Goal: Task Accomplishment & Management: Manage account settings

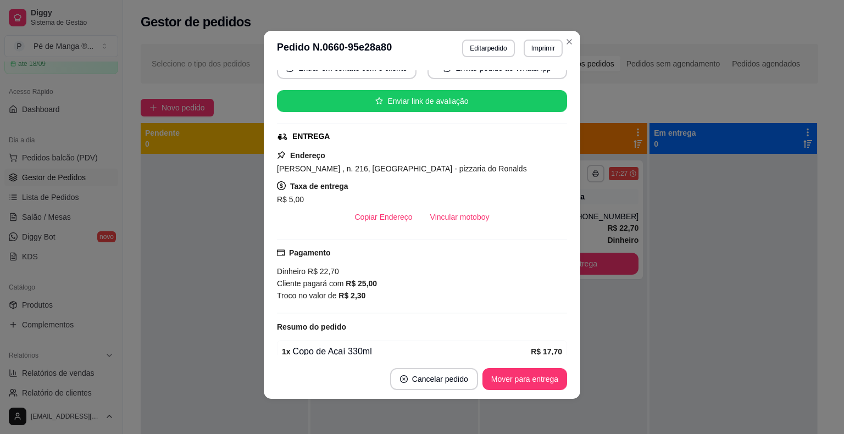
scroll to position [220, 0]
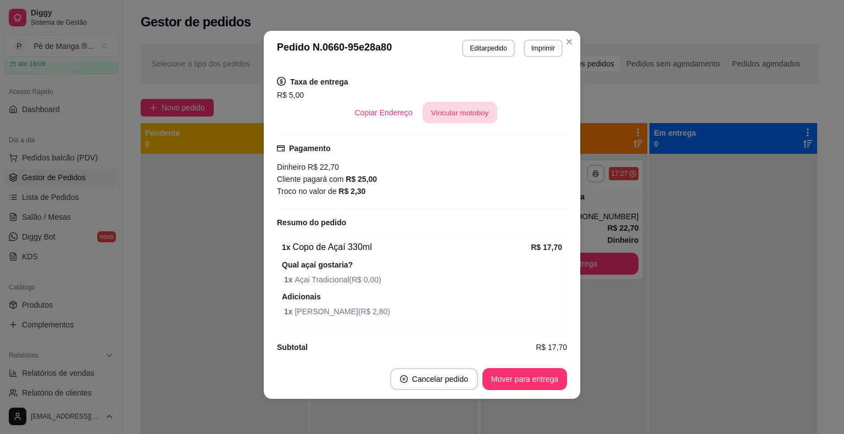
click at [447, 113] on button "Vincular motoboy" at bounding box center [460, 112] width 75 height 21
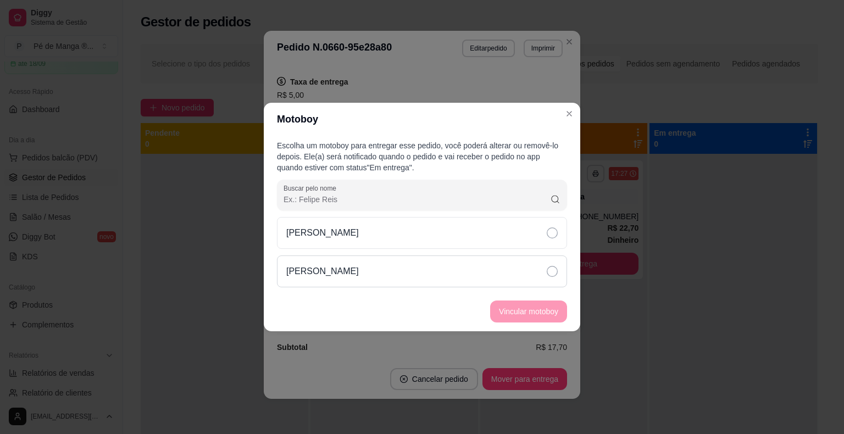
click at [485, 256] on div "[PERSON_NAME]" at bounding box center [422, 272] width 290 height 32
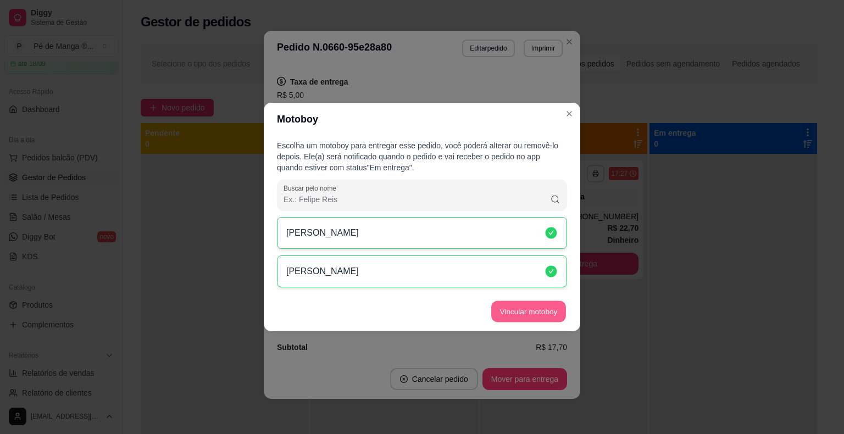
click at [529, 312] on button "Vincular motoboy" at bounding box center [528, 311] width 75 height 21
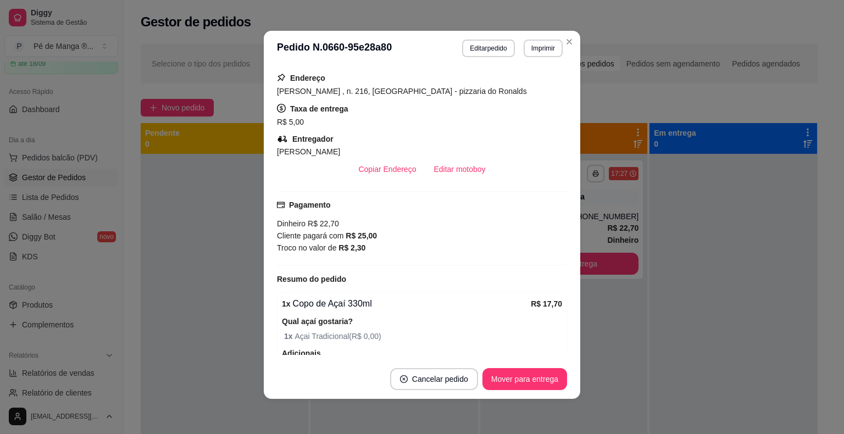
scroll to position [106, 0]
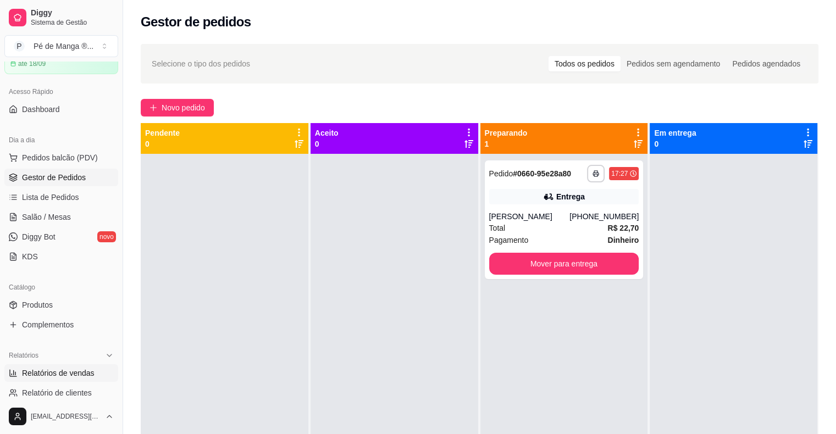
click at [87, 372] on span "Relatórios de vendas" at bounding box center [58, 373] width 73 height 11
select select "ALL"
select select "0"
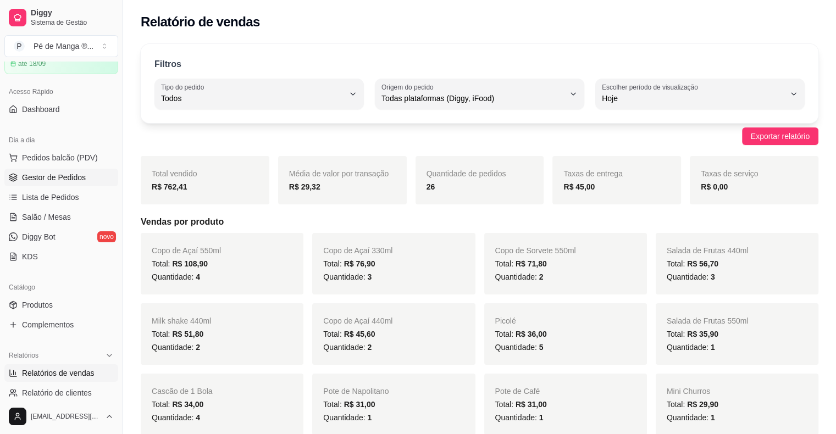
click at [81, 179] on span "Gestor de Pedidos" at bounding box center [54, 177] width 64 height 11
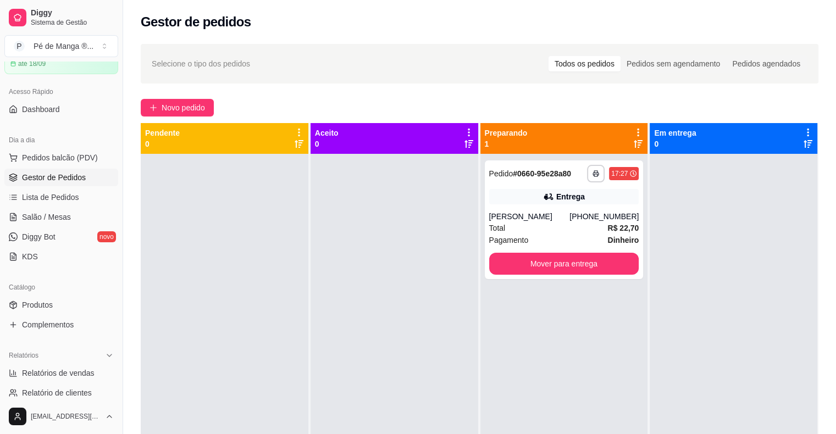
click at [629, 386] on div "**********" at bounding box center [564, 371] width 168 height 434
click at [552, 241] on div "Pagamento Dinheiro" at bounding box center [564, 240] width 150 height 12
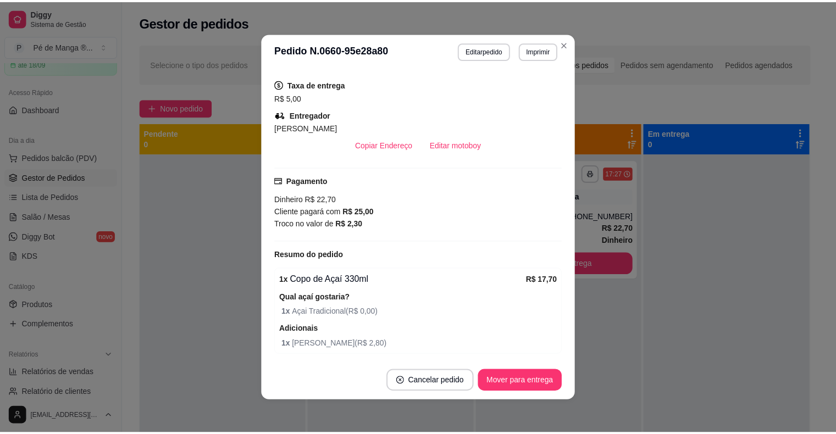
scroll to position [220, 0]
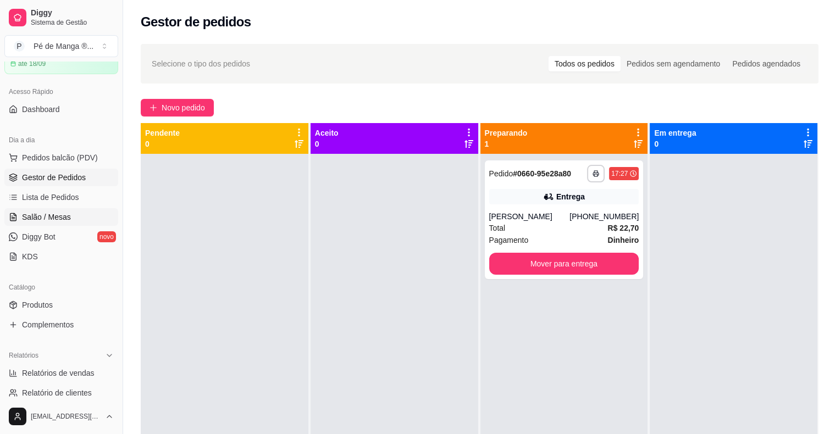
click at [51, 220] on span "Salão / Mesas" at bounding box center [46, 217] width 49 height 11
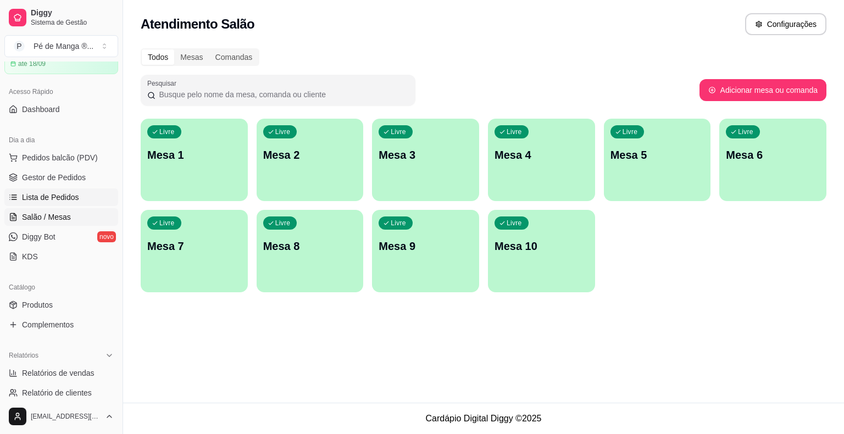
click at [59, 198] on span "Lista de Pedidos" at bounding box center [50, 197] width 57 height 11
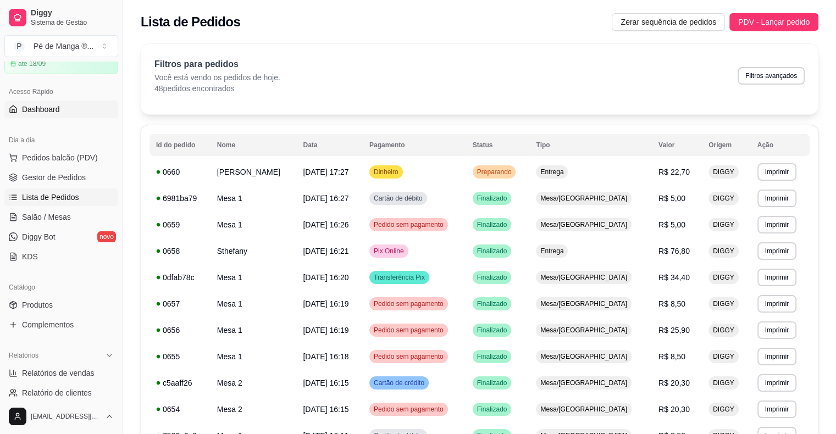
click at [66, 103] on link "Dashboard" at bounding box center [61, 110] width 114 height 18
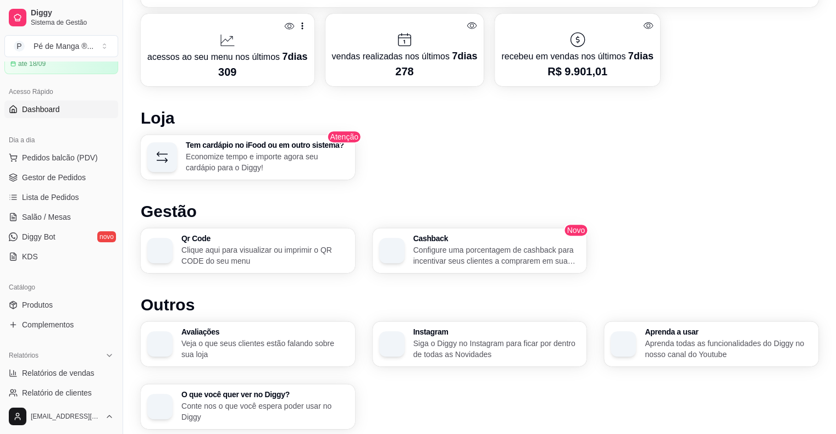
scroll to position [489, 0]
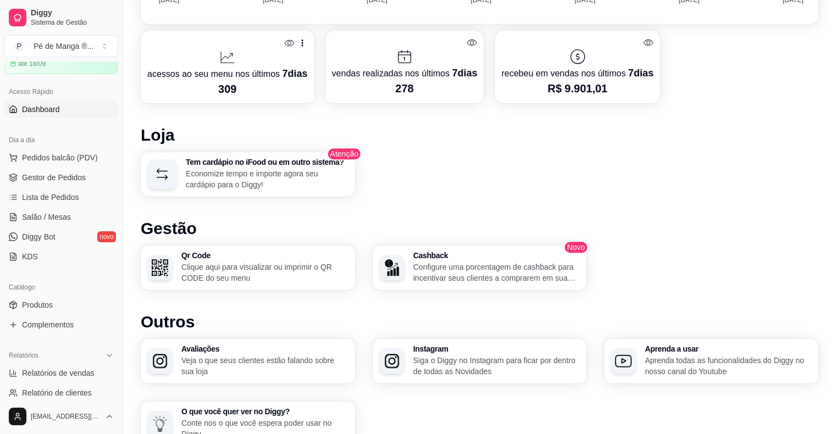
click at [692, 364] on p "Aprenda todas as funcionalidades do Diggy no nosso canal do Youtube" at bounding box center [728, 366] width 167 height 22
click at [66, 236] on link "Diggy Bot novo" at bounding box center [61, 237] width 114 height 18
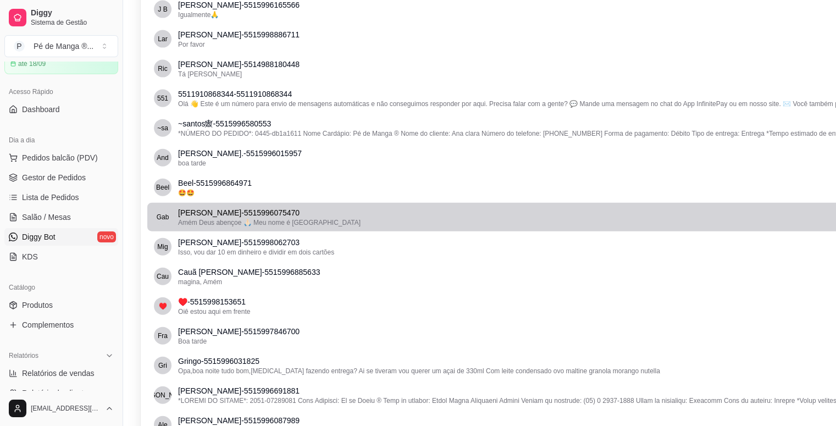
scroll to position [2418, 0]
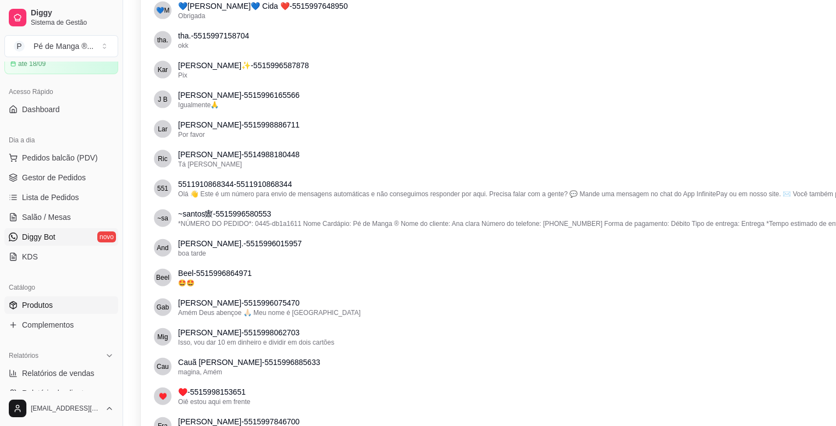
click at [78, 308] on link "Produtos" at bounding box center [61, 305] width 114 height 18
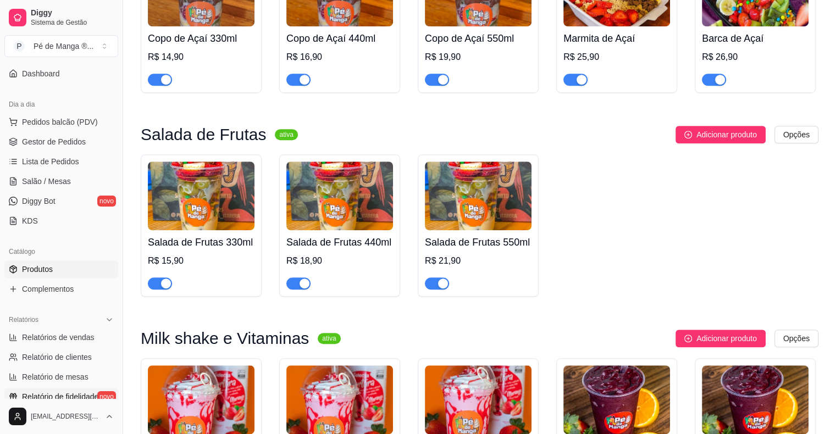
scroll to position [110, 0]
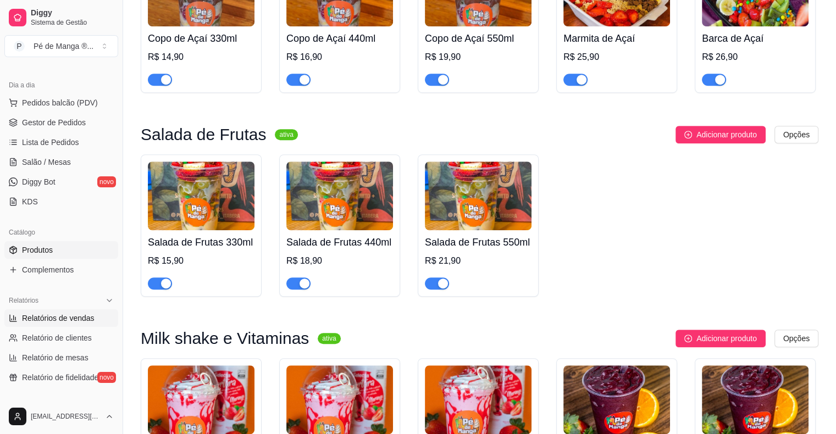
click at [97, 322] on link "Relatórios de vendas" at bounding box center [61, 318] width 114 height 18
select select "ALL"
select select "0"
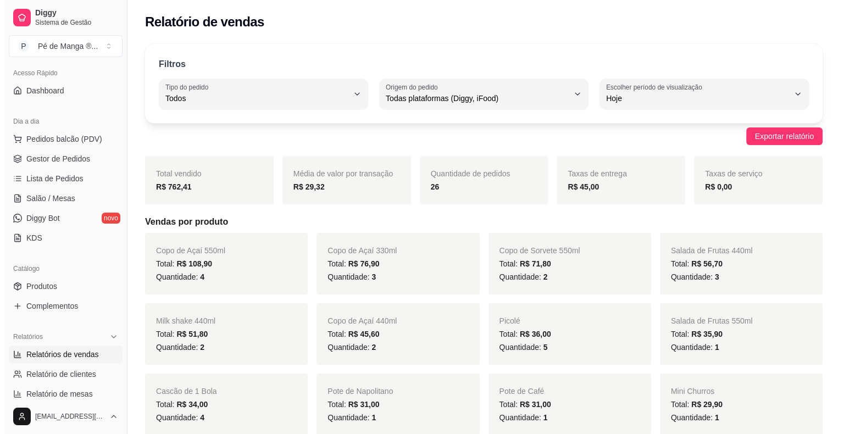
scroll to position [55, 0]
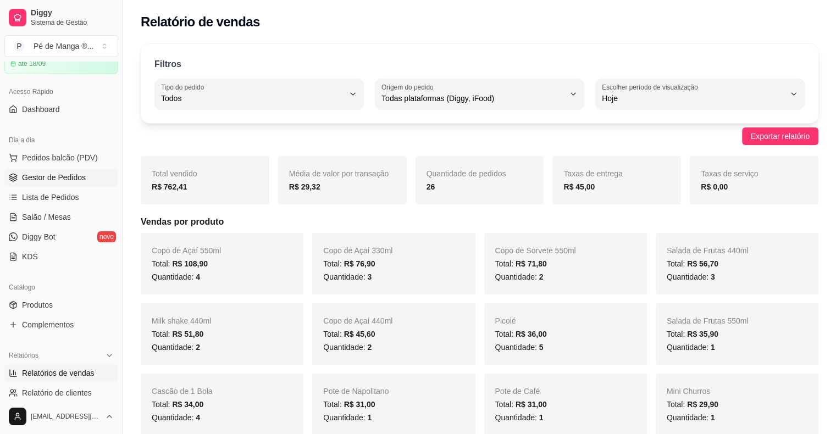
click at [75, 182] on link "Gestor de Pedidos" at bounding box center [61, 178] width 114 height 18
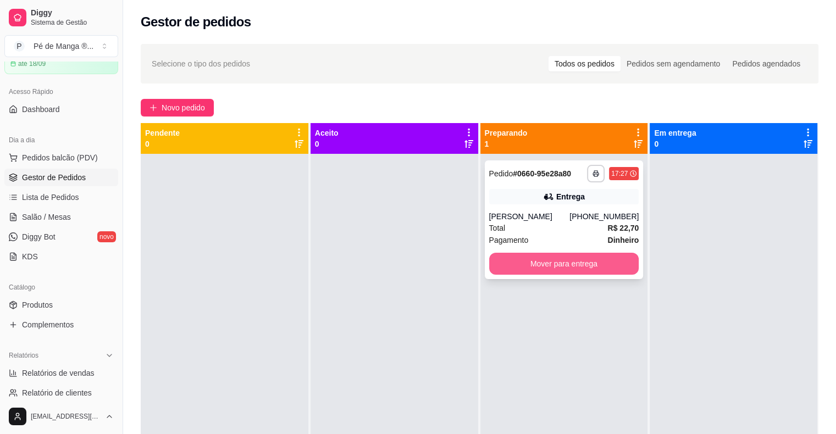
click at [575, 258] on button "Mover para entrega" at bounding box center [564, 264] width 150 height 22
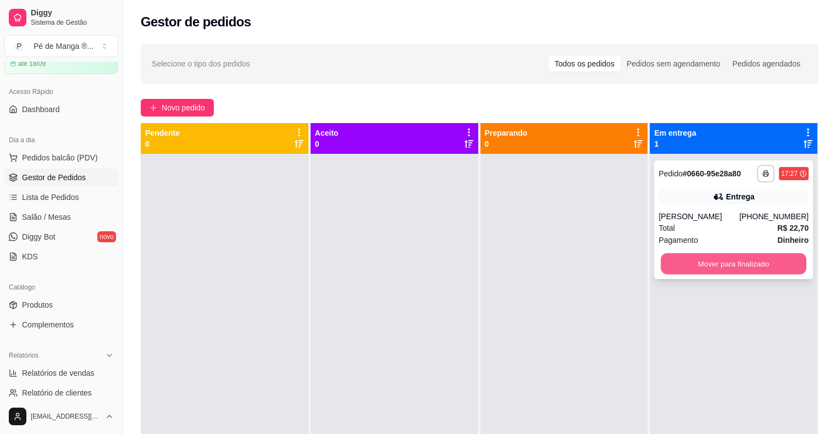
click at [684, 268] on button "Mover para finalizado" at bounding box center [734, 263] width 146 height 21
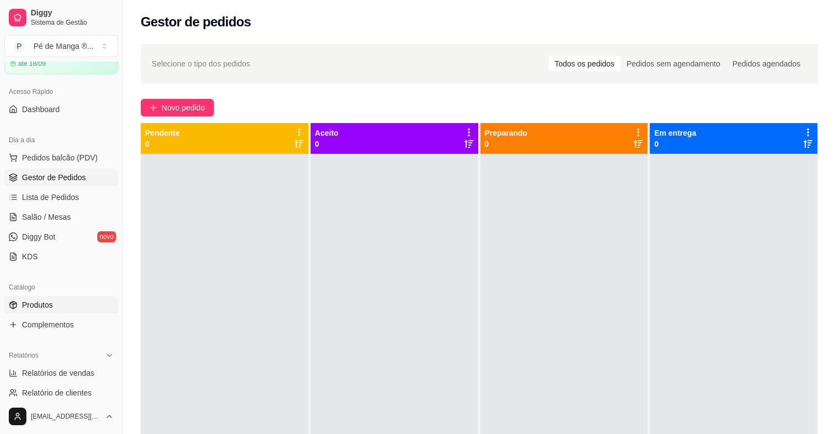
click at [73, 310] on link "Produtos" at bounding box center [61, 305] width 114 height 18
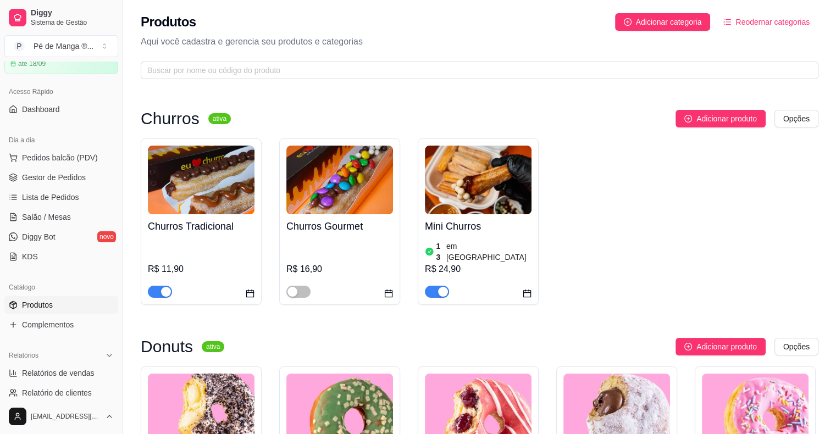
click at [216, 229] on h4 "Churros Tradicional" at bounding box center [201, 226] width 107 height 15
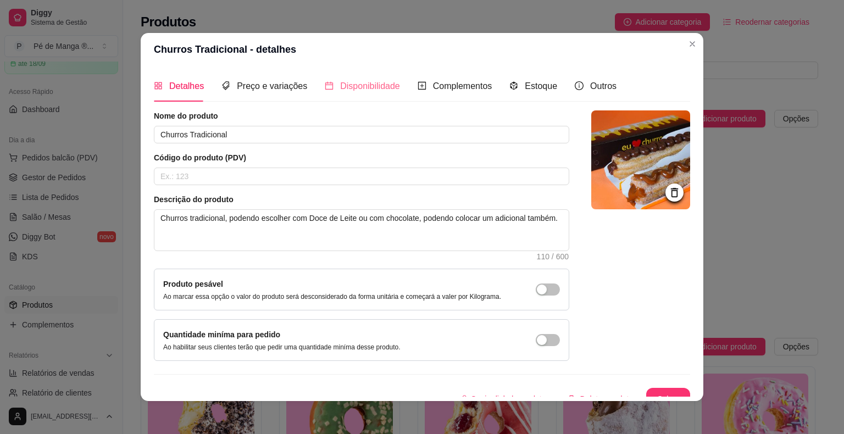
click at [356, 96] on div "Disponibilidade" at bounding box center [362, 85] width 75 height 31
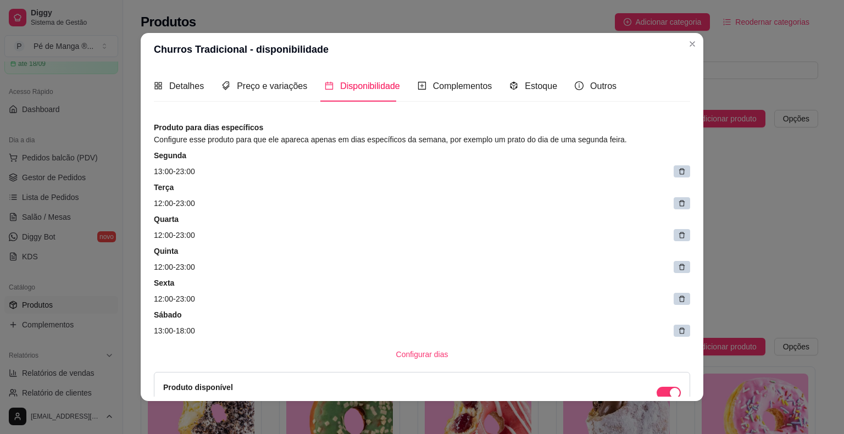
click at [678, 331] on icon at bounding box center [682, 331] width 8 height 8
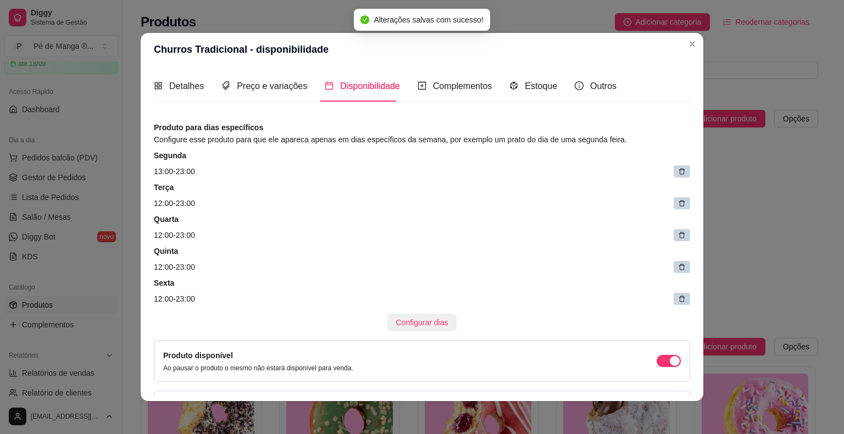
click at [424, 322] on span "Configurar dias" at bounding box center [422, 323] width 52 height 12
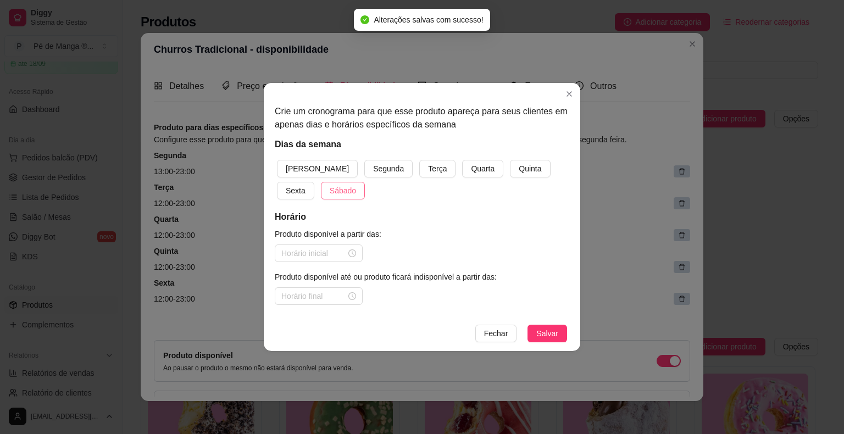
click at [330, 192] on span "Sábado" at bounding box center [343, 191] width 26 height 12
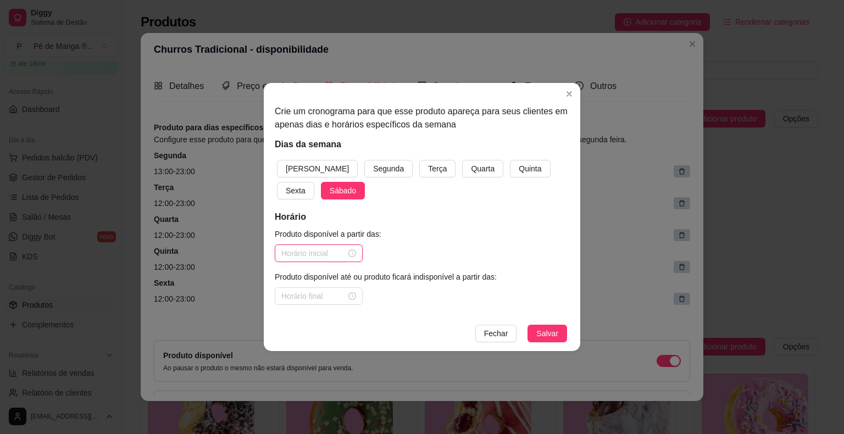
click at [320, 253] on input at bounding box center [313, 253] width 65 height 12
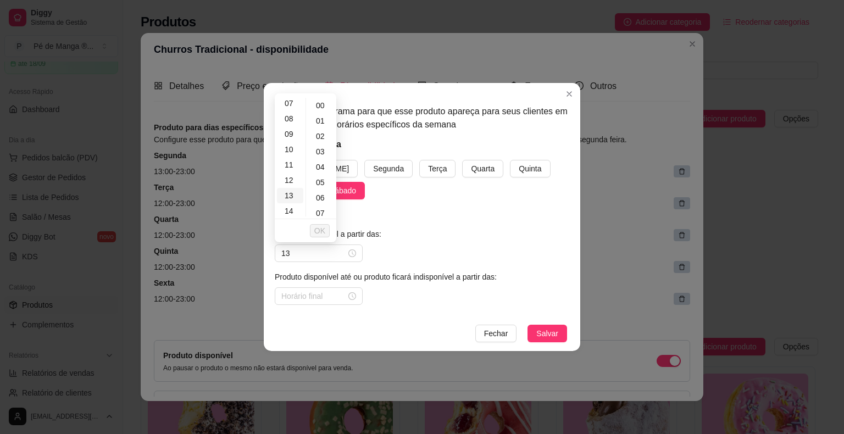
click at [290, 195] on div "13" at bounding box center [290, 195] width 26 height 15
type input "13:00"
click at [319, 231] on span "OK" at bounding box center [319, 231] width 11 height 12
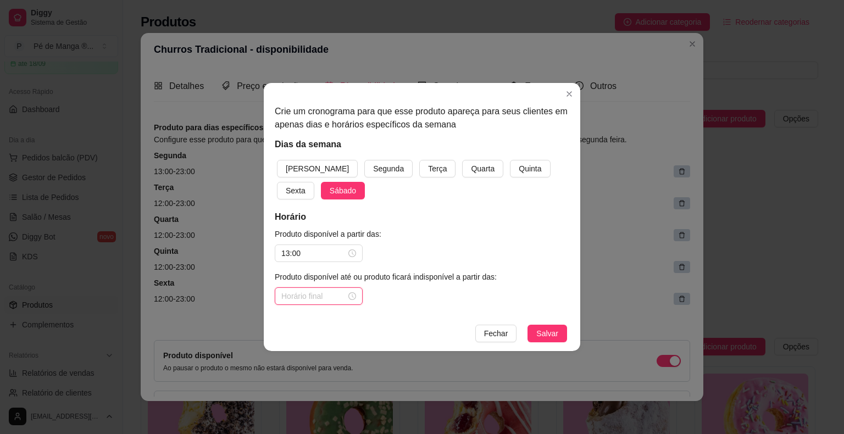
click at [312, 298] on input at bounding box center [313, 296] width 65 height 12
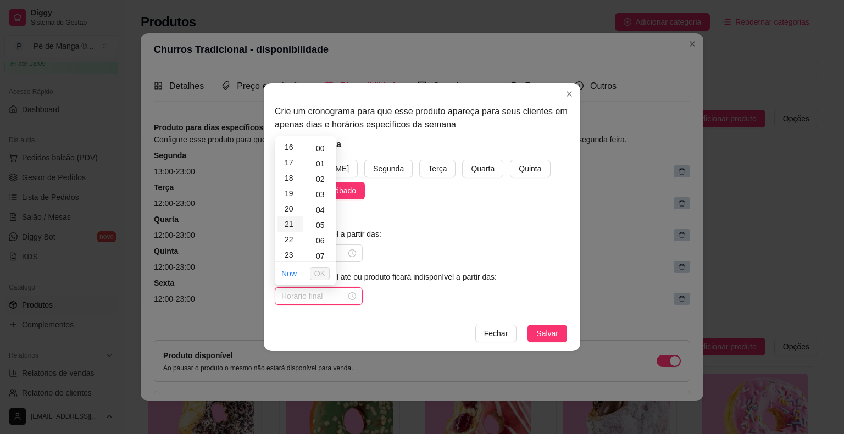
scroll to position [251, 0]
click at [288, 251] on div "23" at bounding box center [290, 251] width 26 height 15
type input "23:00"
click at [321, 272] on span "OK" at bounding box center [319, 274] width 11 height 12
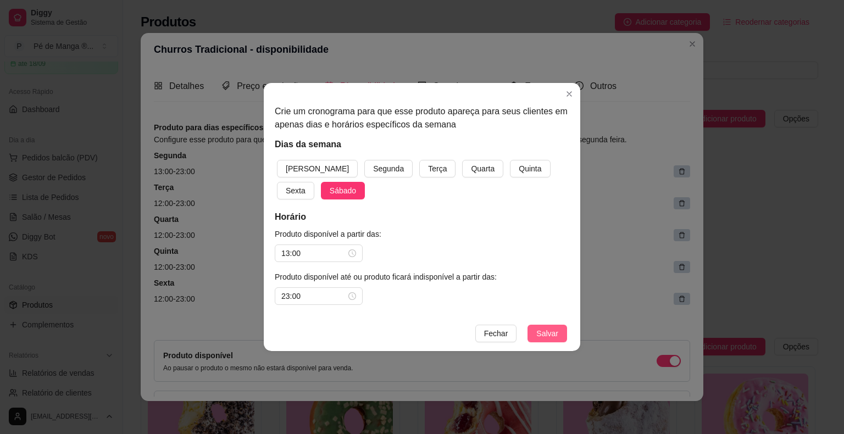
click at [547, 336] on span "Salvar" at bounding box center [547, 334] width 22 height 12
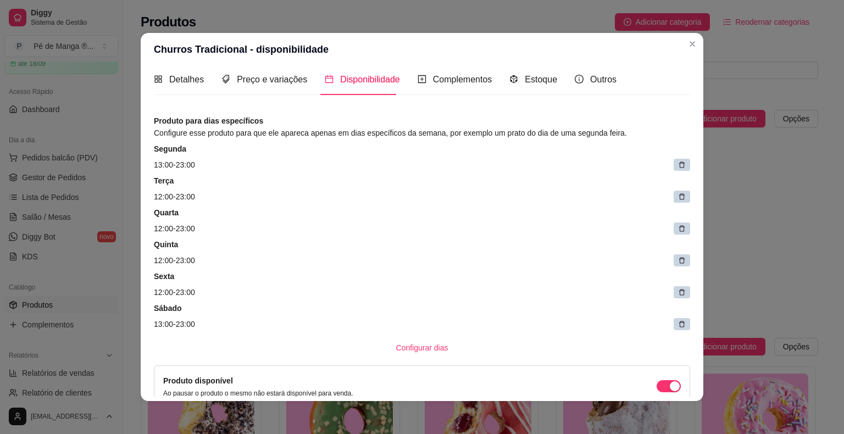
scroll to position [0, 0]
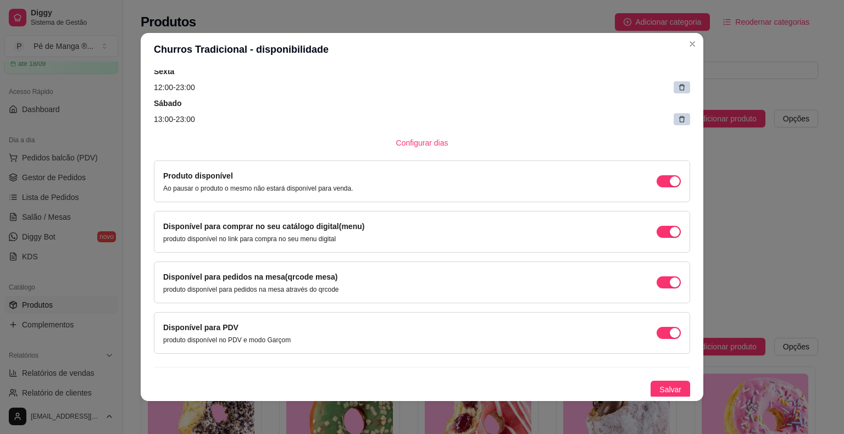
click at [656, 395] on button "Salvar" at bounding box center [671, 390] width 40 height 18
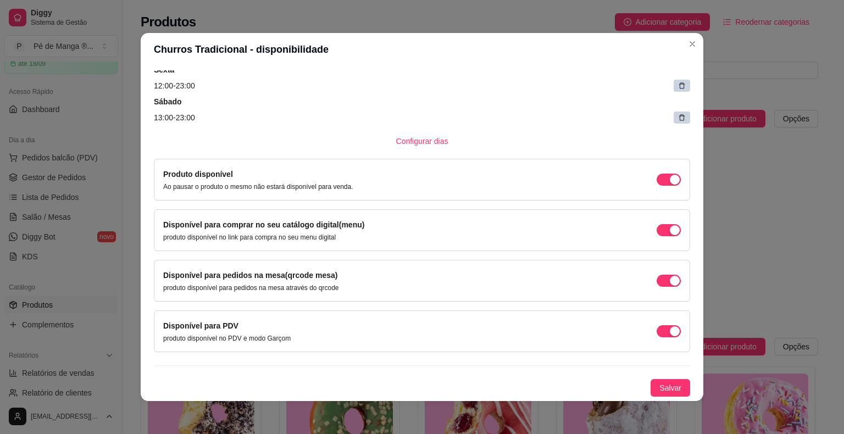
scroll to position [212, 0]
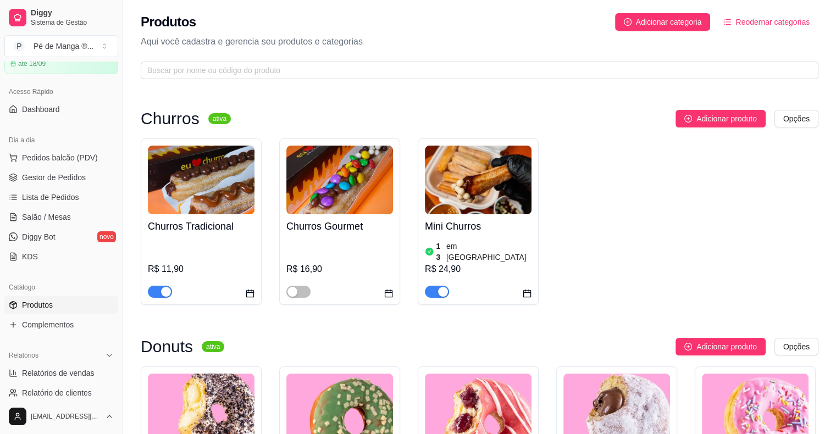
click at [466, 196] on img at bounding box center [478, 180] width 107 height 69
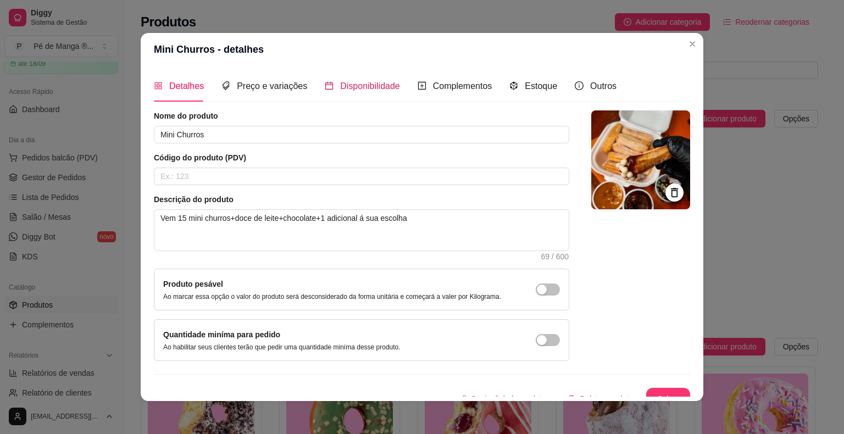
click at [387, 86] on span "Disponibilidade" at bounding box center [370, 85] width 60 height 9
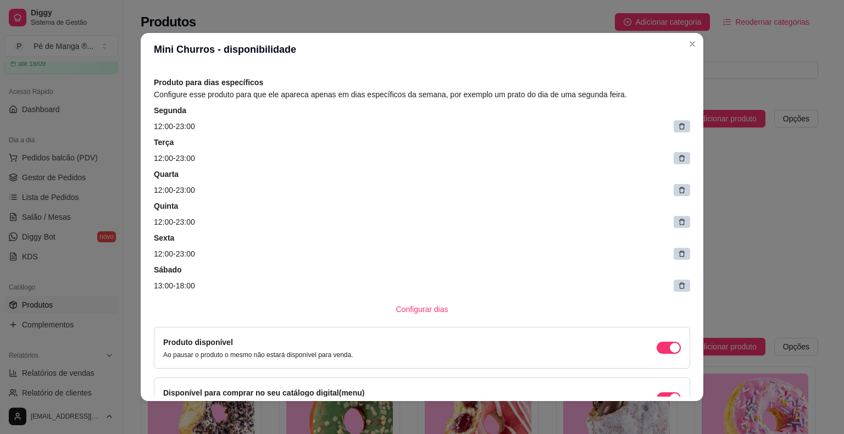
scroll to position [110, 0]
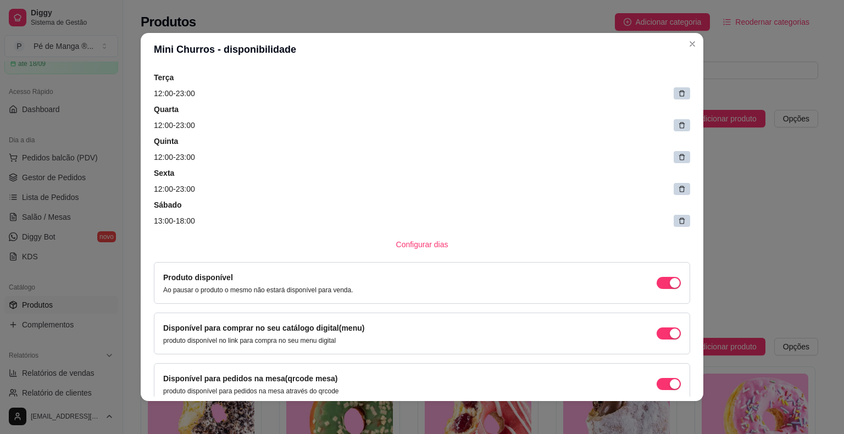
click at [678, 219] on icon at bounding box center [682, 221] width 8 height 8
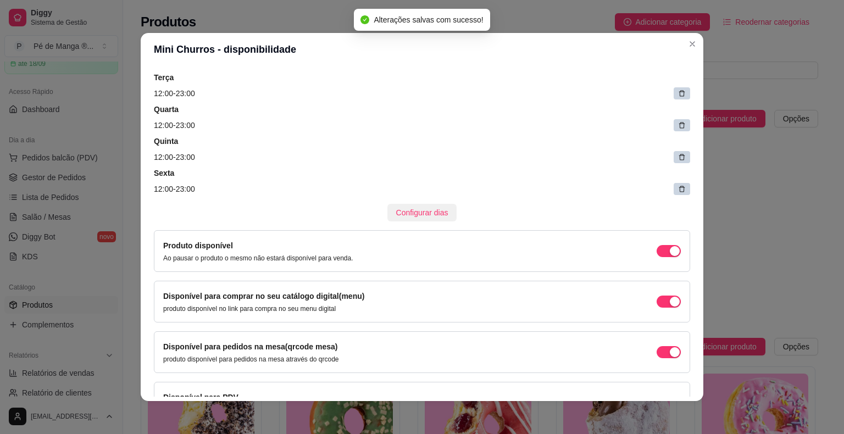
click at [429, 213] on span "Configurar dias" at bounding box center [422, 213] width 52 height 12
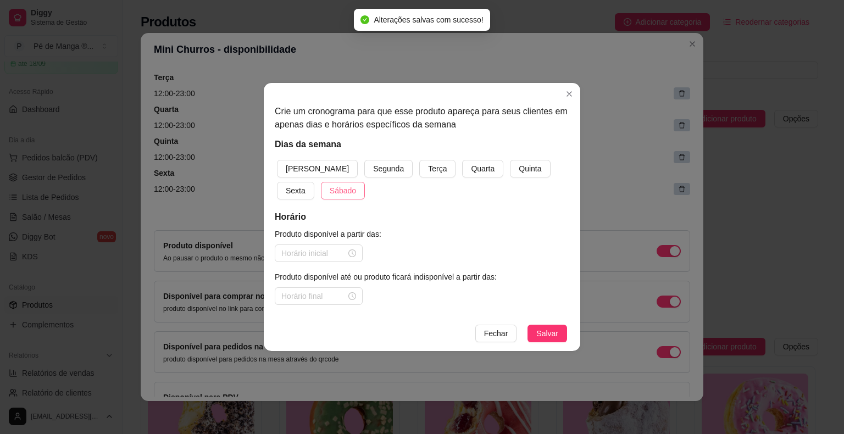
click at [330, 192] on span "Sábado" at bounding box center [343, 191] width 26 height 12
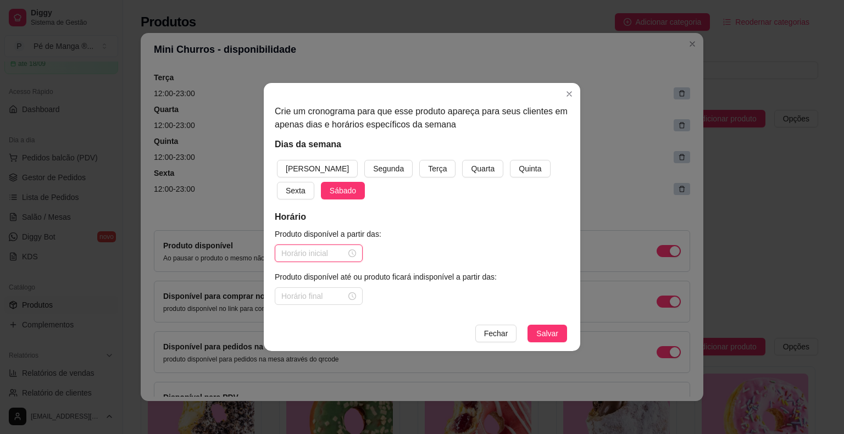
click at [312, 250] on input at bounding box center [313, 253] width 65 height 12
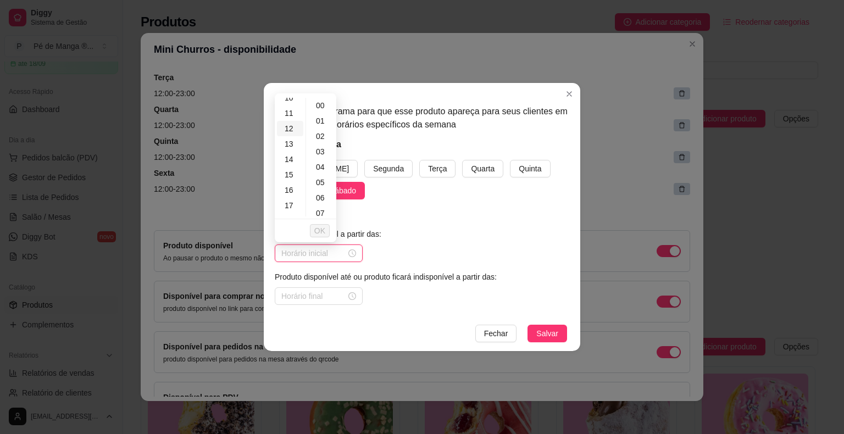
scroll to position [165, 0]
click at [285, 142] on div "13" at bounding box center [290, 140] width 26 height 15
type input "13:00"
click at [319, 227] on span "OK" at bounding box center [319, 231] width 11 height 12
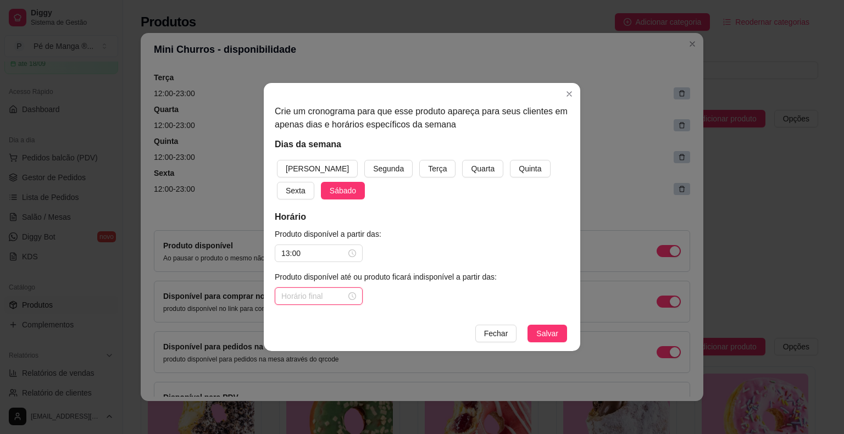
click at [329, 293] on input at bounding box center [313, 296] width 65 height 12
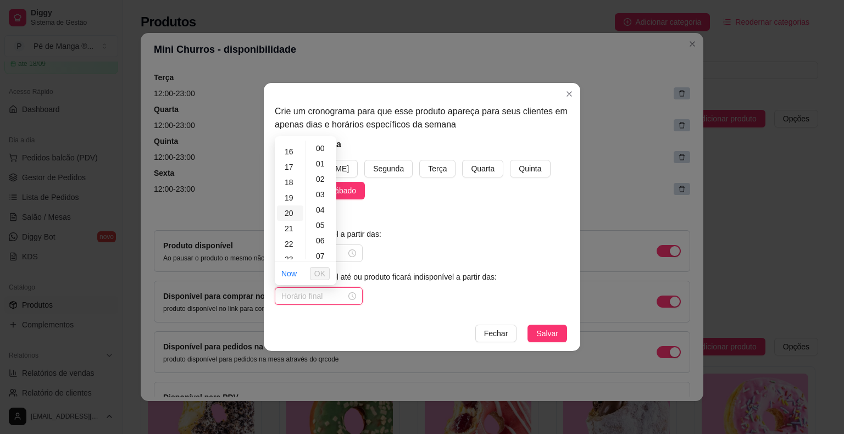
scroll to position [251, 0]
click at [287, 252] on div "23" at bounding box center [290, 251] width 26 height 15
type input "23:00"
click at [323, 272] on span "OK" at bounding box center [319, 274] width 11 height 12
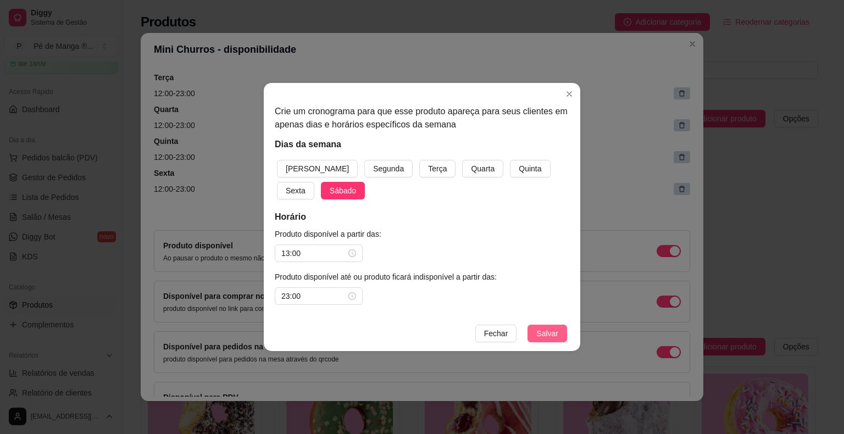
click at [543, 336] on span "Salvar" at bounding box center [547, 334] width 22 height 12
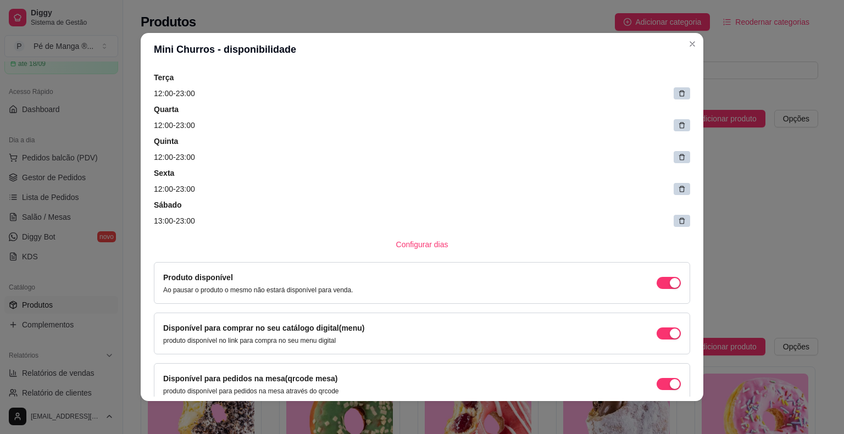
scroll to position [180, 0]
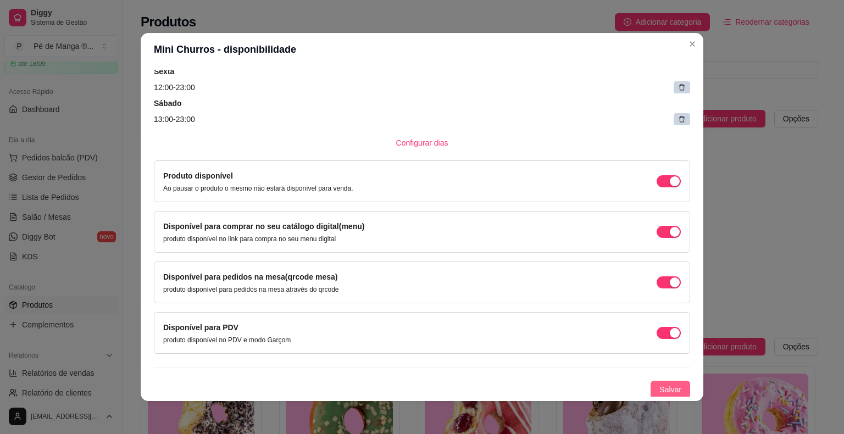
click at [660, 386] on span "Salvar" at bounding box center [671, 390] width 22 height 12
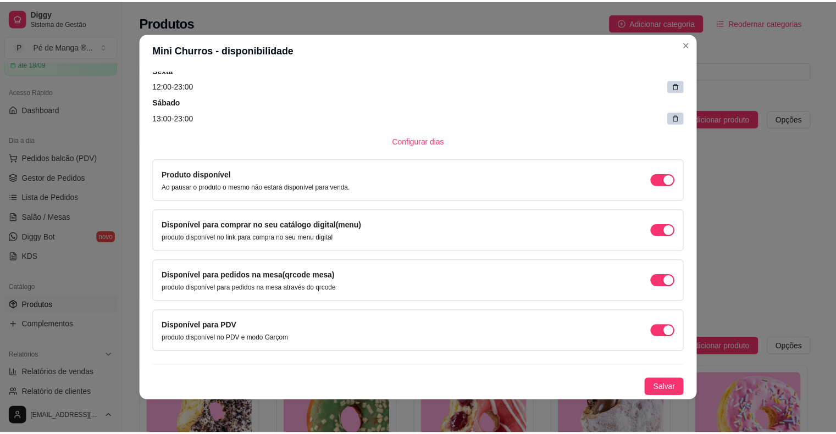
scroll to position [212, 0]
